Goal: Communication & Community: Answer question/provide support

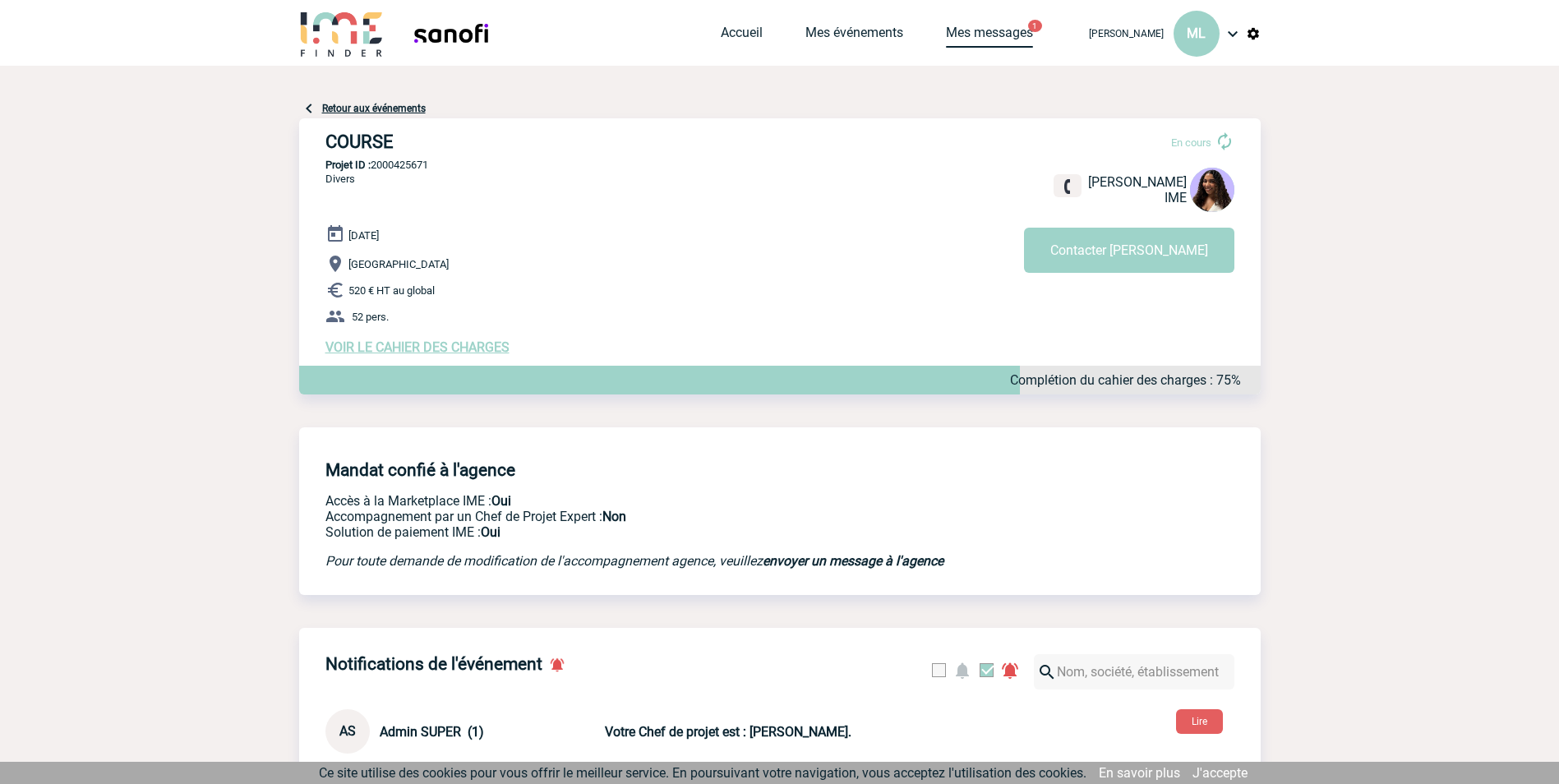
click at [994, 29] on link "Mes messages" at bounding box center [989, 36] width 87 height 23
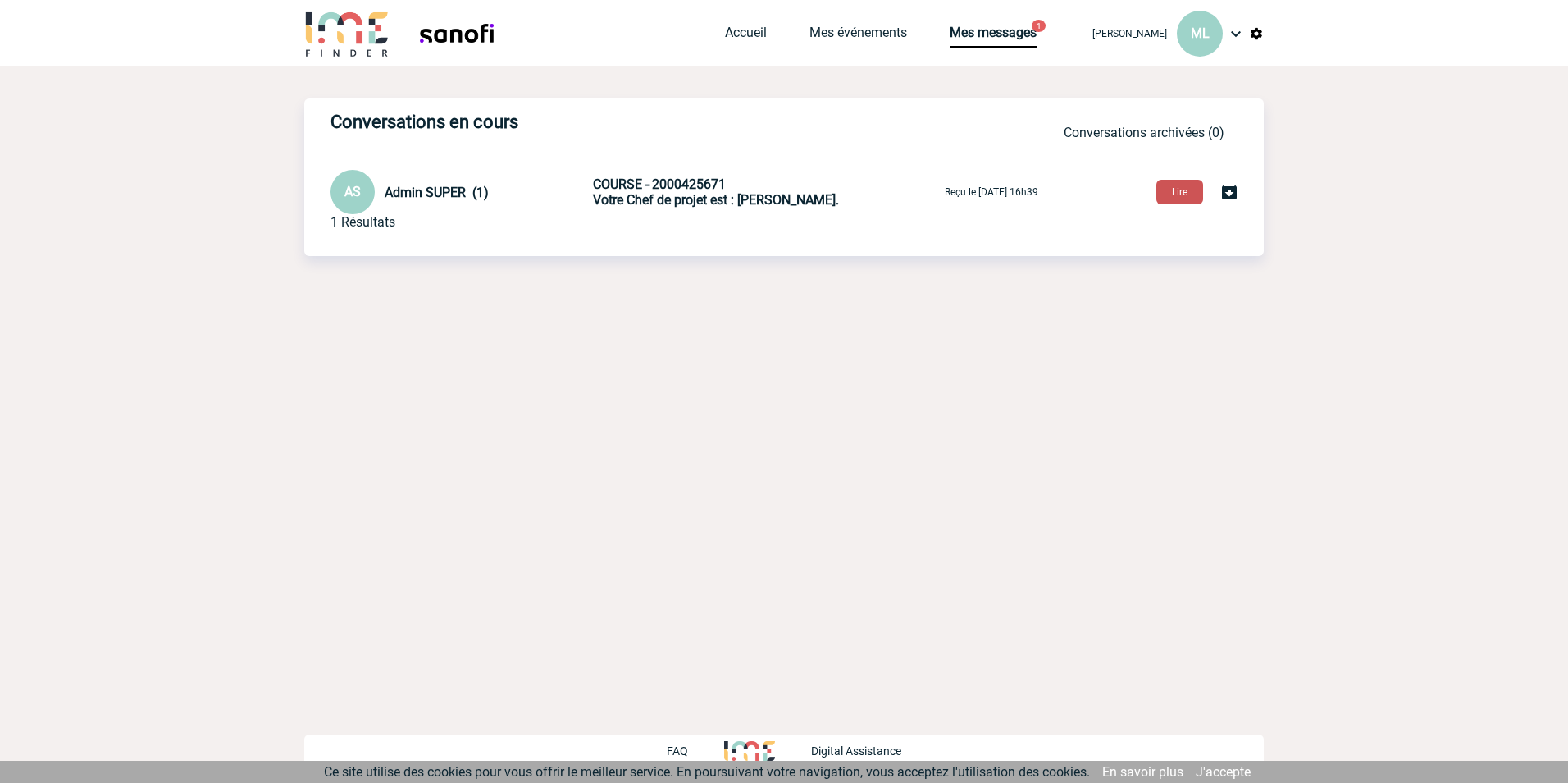
click at [1187, 194] on button "Lire" at bounding box center [1180, 192] width 47 height 24
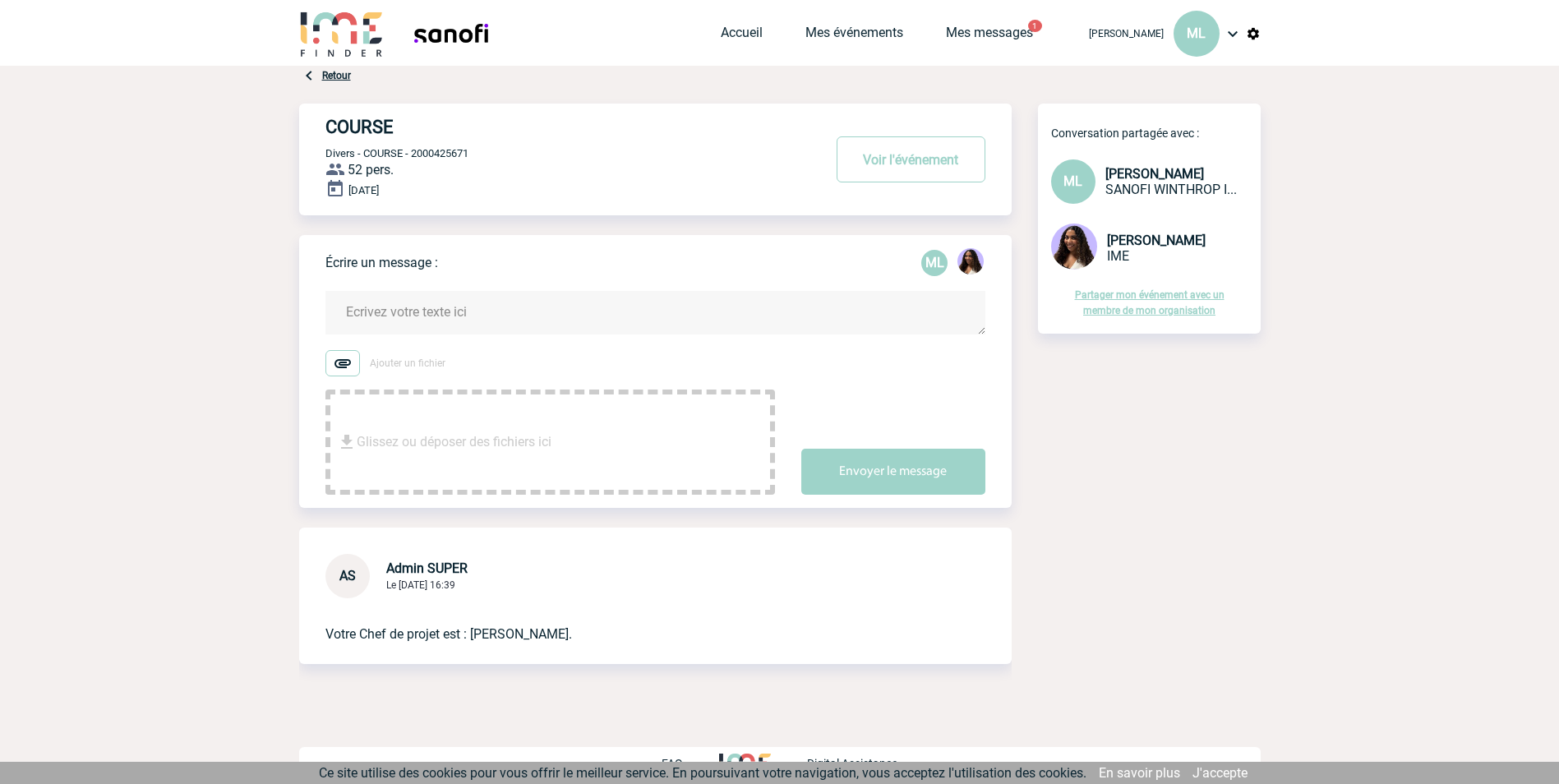
click at [827, 56] on div "Accueil Mes événements Mes messages 1 Projet, client Projet, client" at bounding box center [896, 33] width 352 height 66
click at [757, 27] on link "Accueil" at bounding box center [742, 36] width 42 height 23
